Goal: Book appointment/travel/reservation

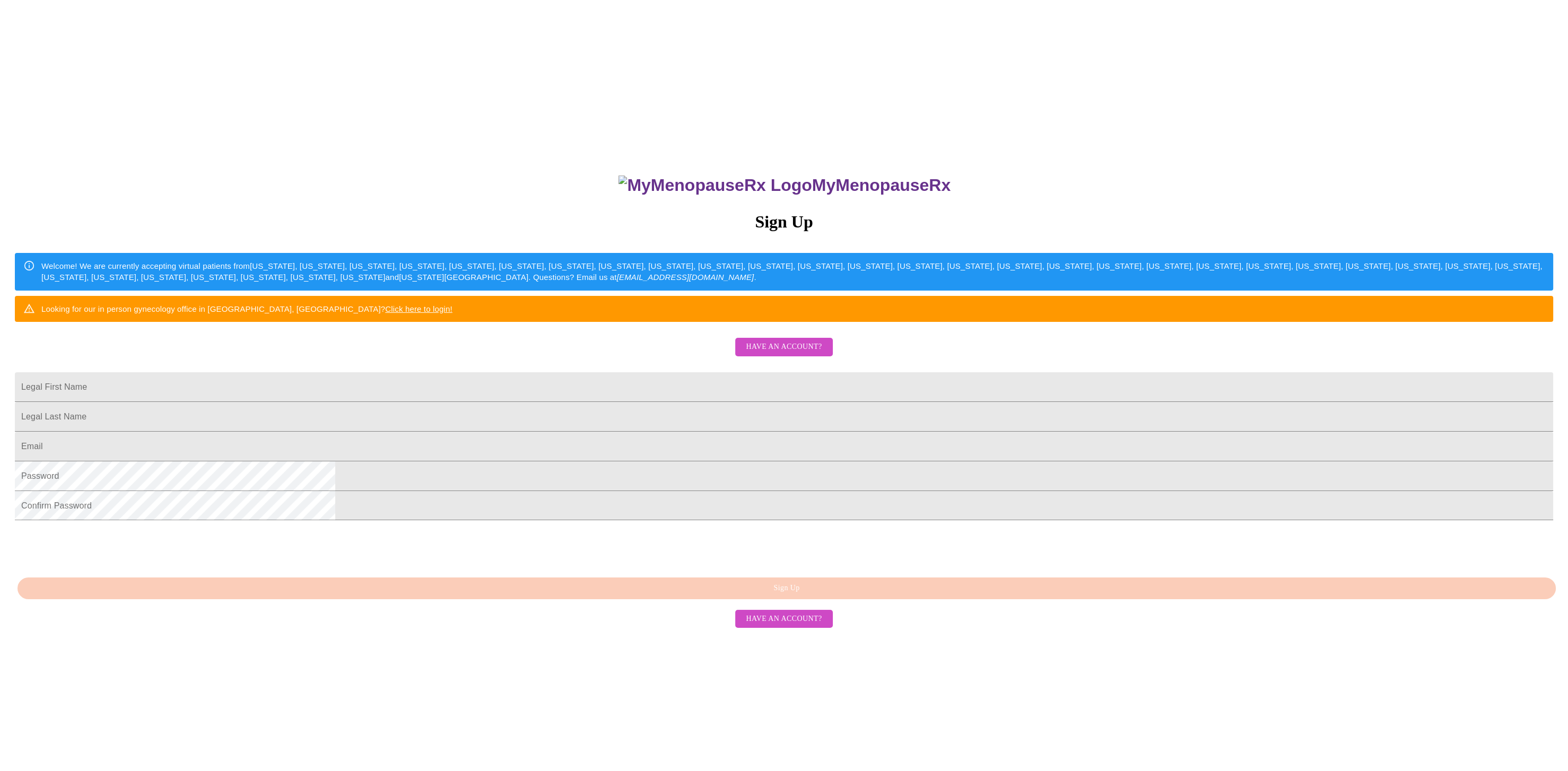
click at [780, 354] on span "Have an account?" at bounding box center [783, 347] width 76 height 13
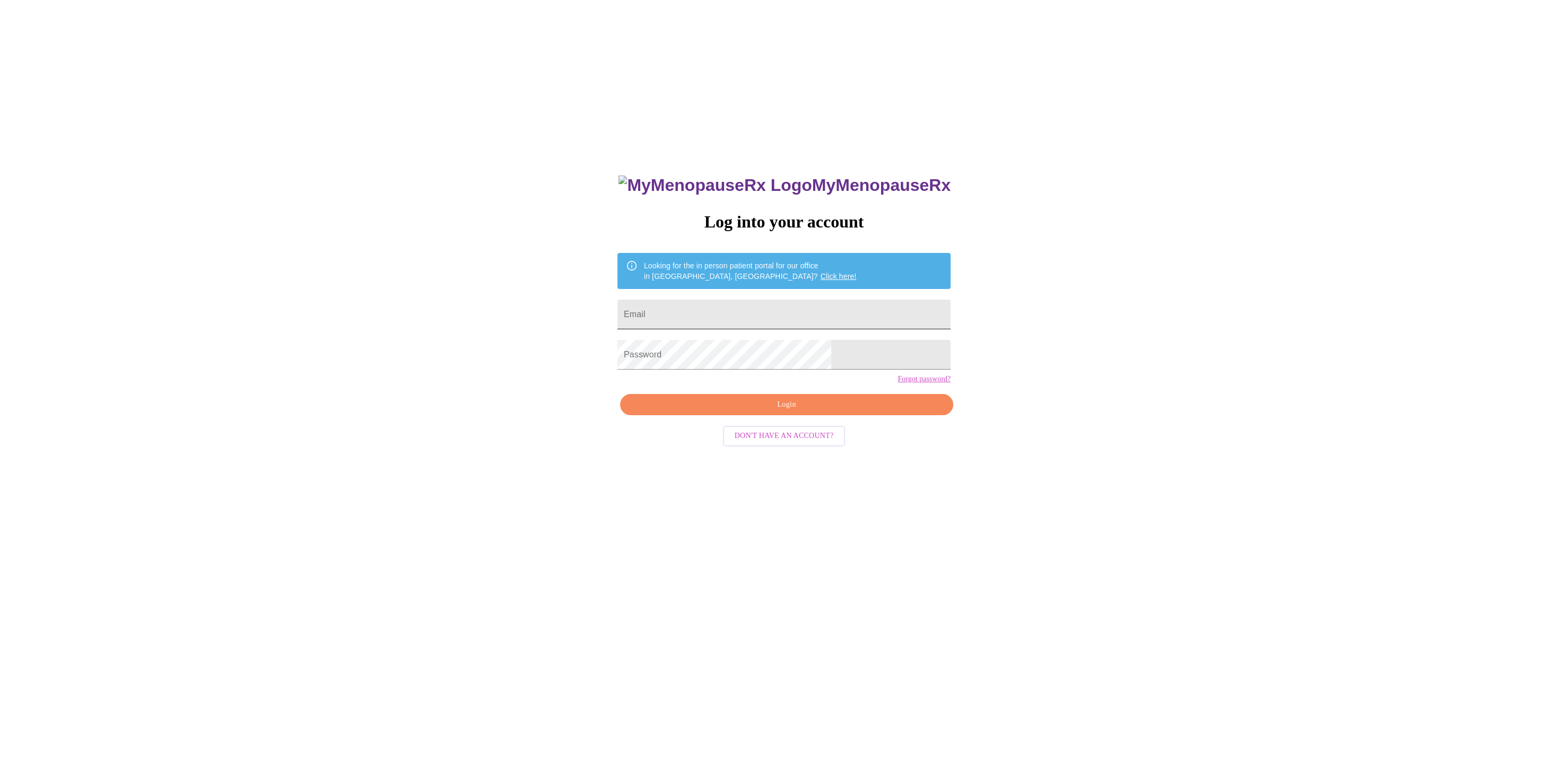
click at [771, 306] on input "Email" at bounding box center [784, 314] width 333 height 29
type input "[EMAIL_ADDRESS][DOMAIN_NAME]"
click at [757, 412] on span "Login" at bounding box center [786, 405] width 309 height 13
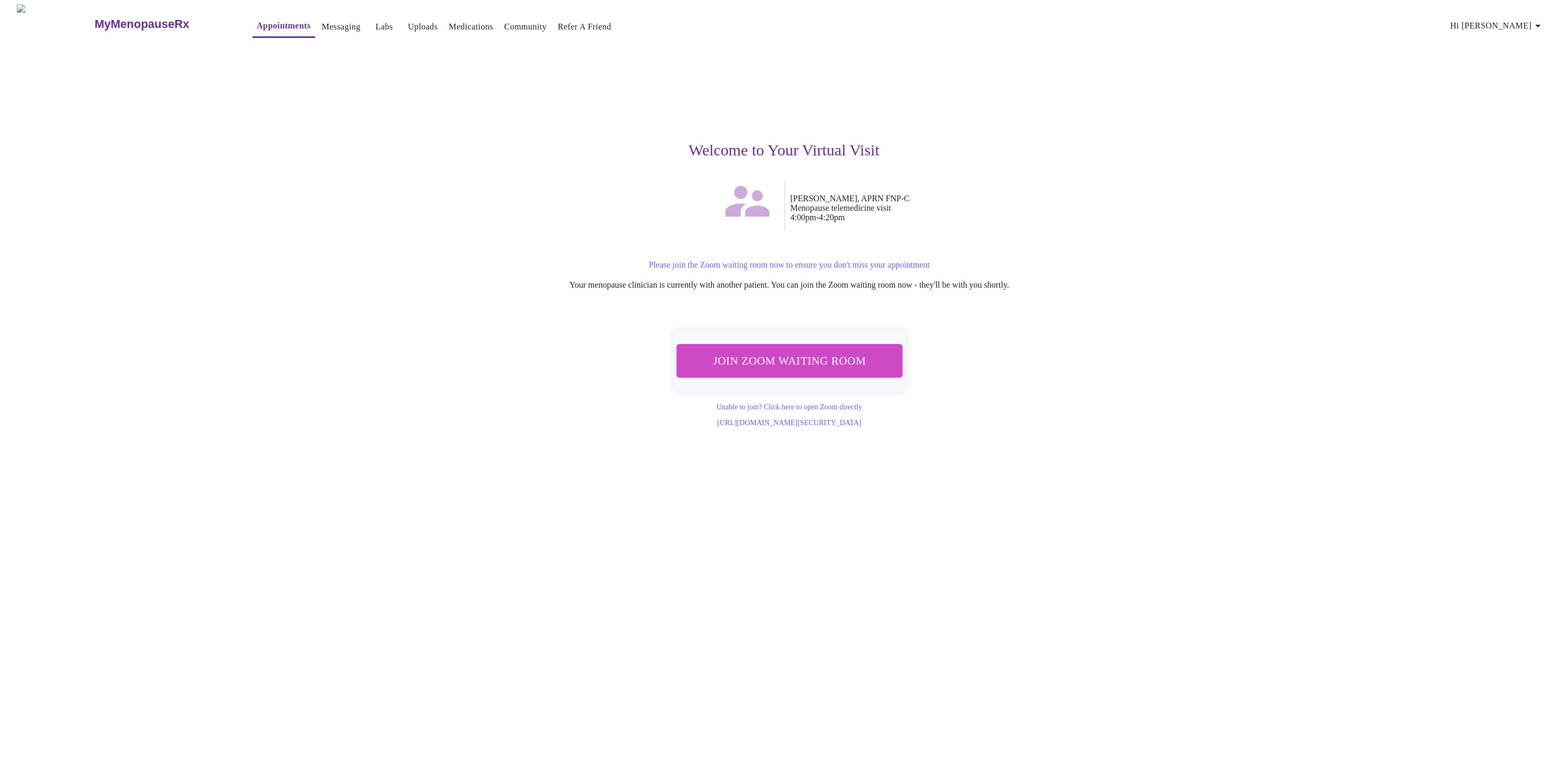
click at [802, 355] on span "Join Zoom Waiting Room" at bounding box center [789, 361] width 198 height 19
